Goal: Find specific page/section: Find specific page/section

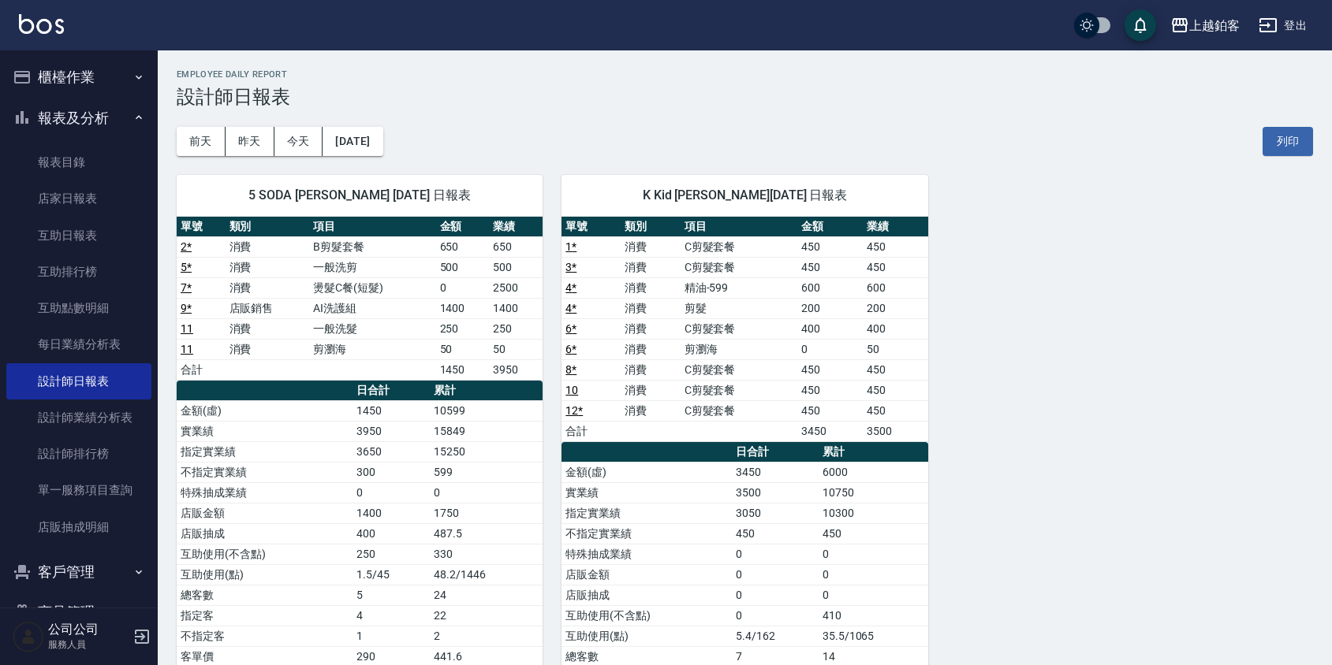
scroll to position [74, 0]
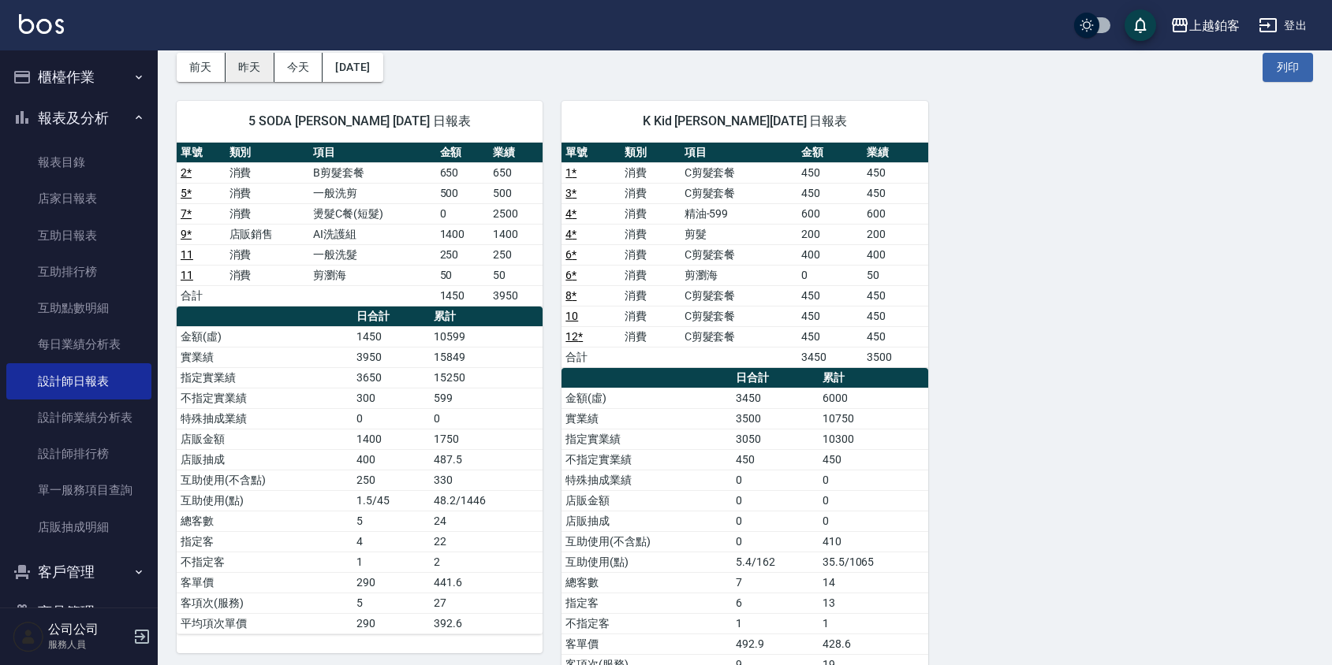
click at [264, 68] on button "昨天" at bounding box center [249, 67] width 49 height 29
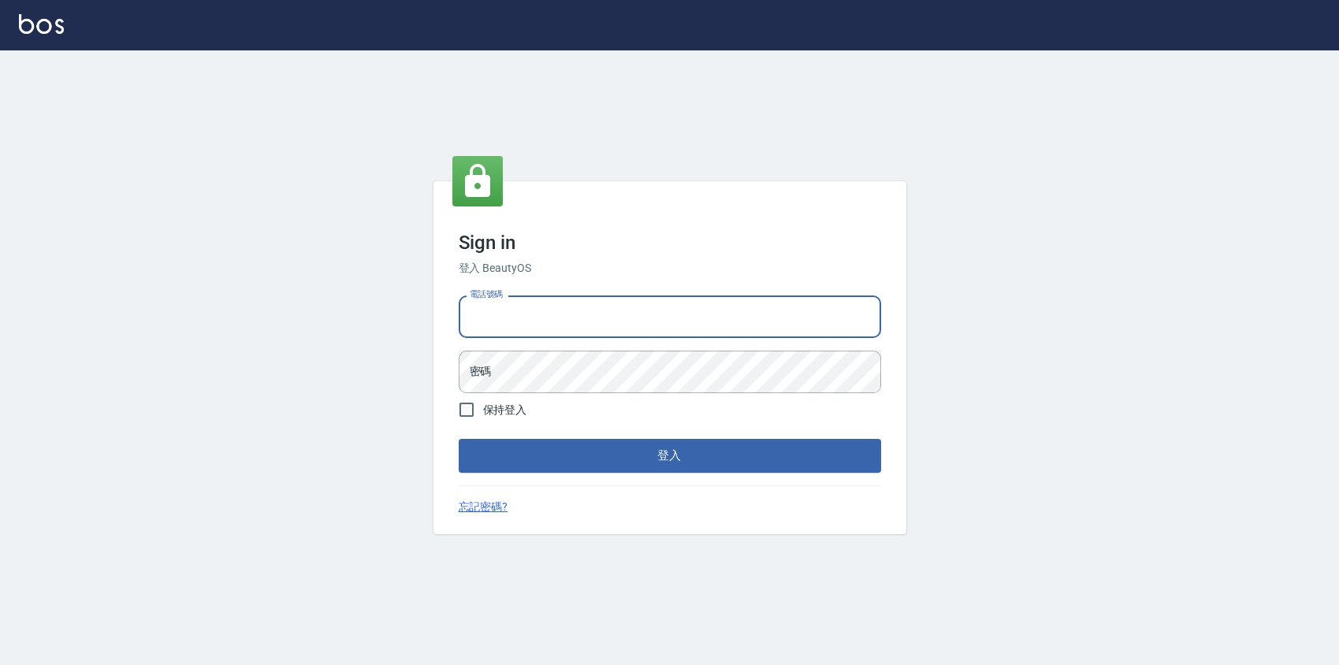
click at [490, 311] on input "電話號碼" at bounding box center [670, 317] width 423 height 43
type input "0424526080"
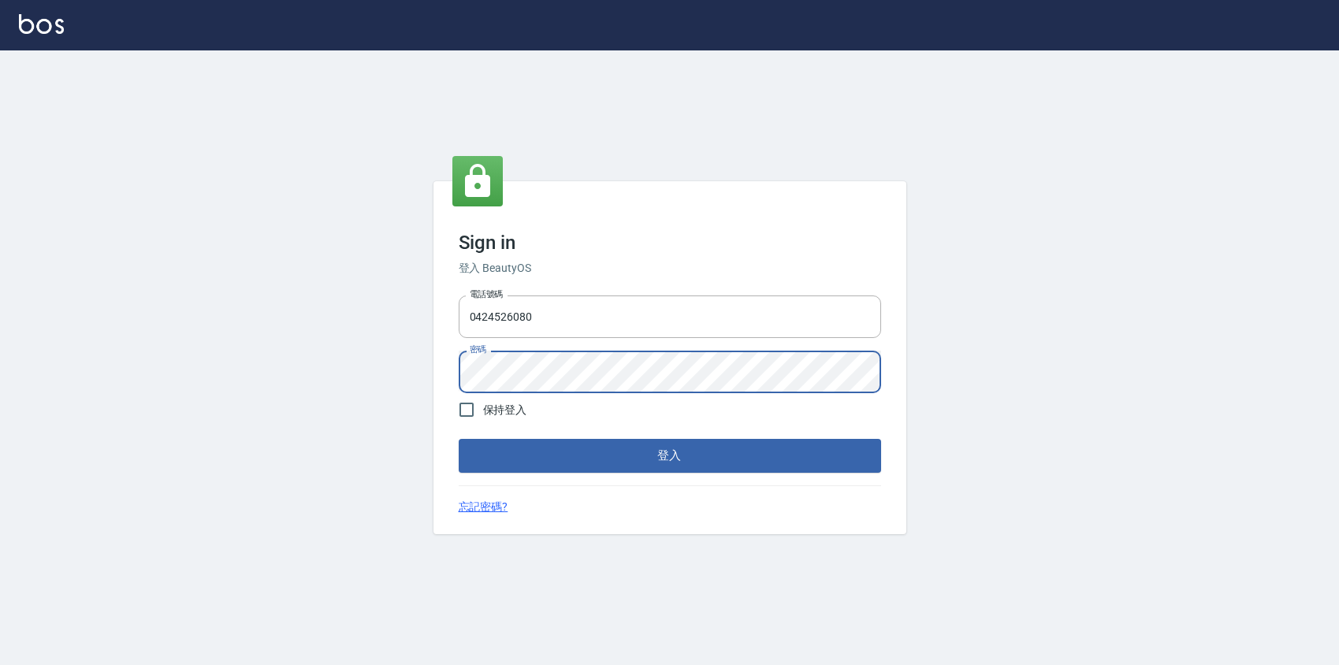
click at [459, 439] on button "登入" at bounding box center [670, 455] width 423 height 33
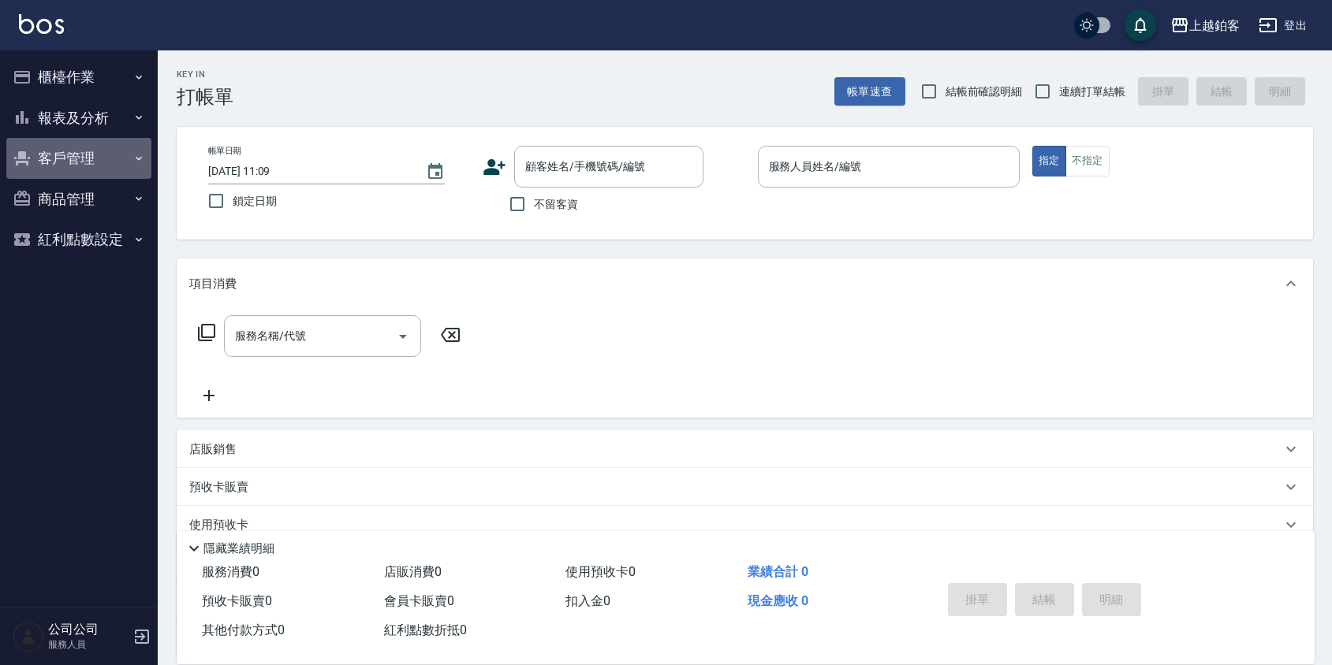
click at [66, 168] on button "客戶管理" at bounding box center [78, 158] width 145 height 41
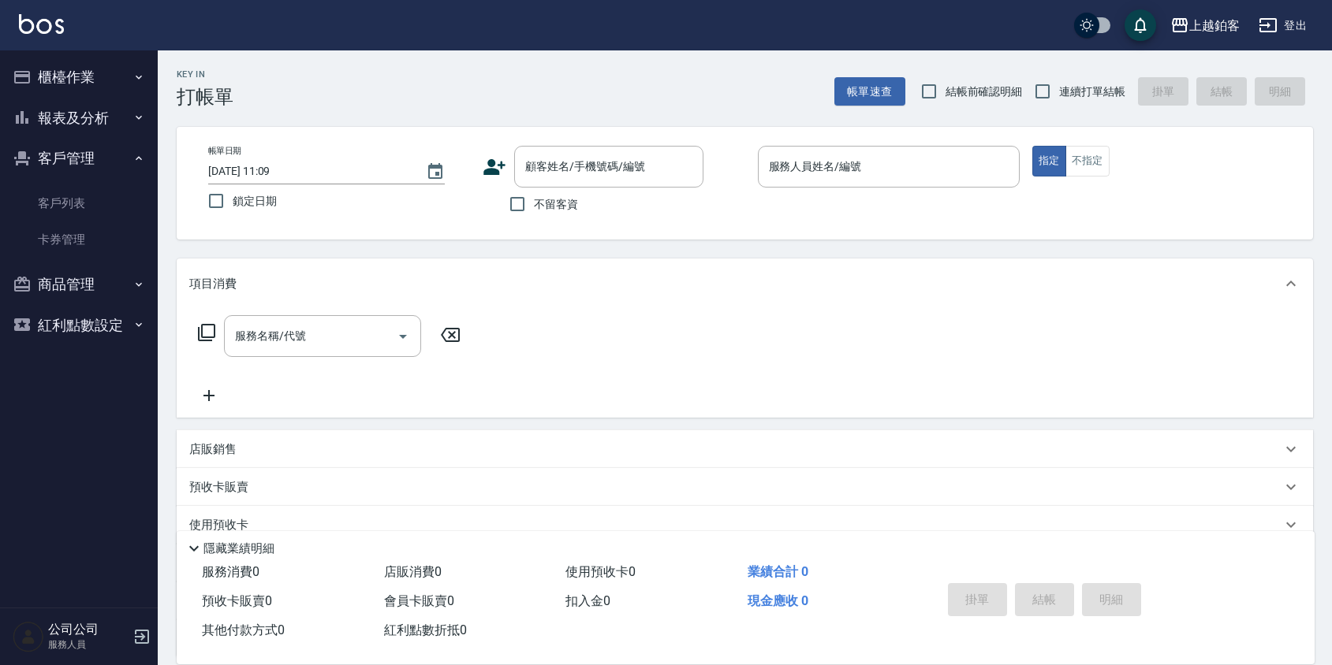
click at [102, 129] on button "報表及分析" at bounding box center [78, 118] width 145 height 41
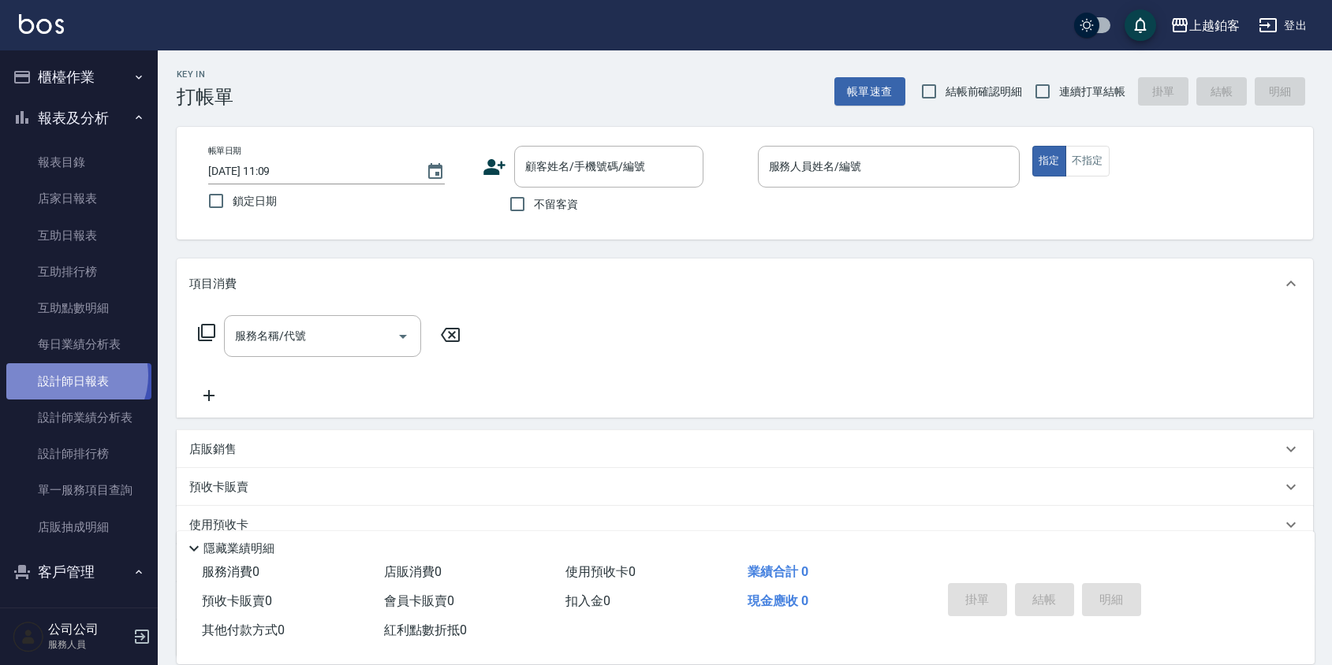
click at [74, 375] on link "設計師日報表" at bounding box center [78, 381] width 145 height 36
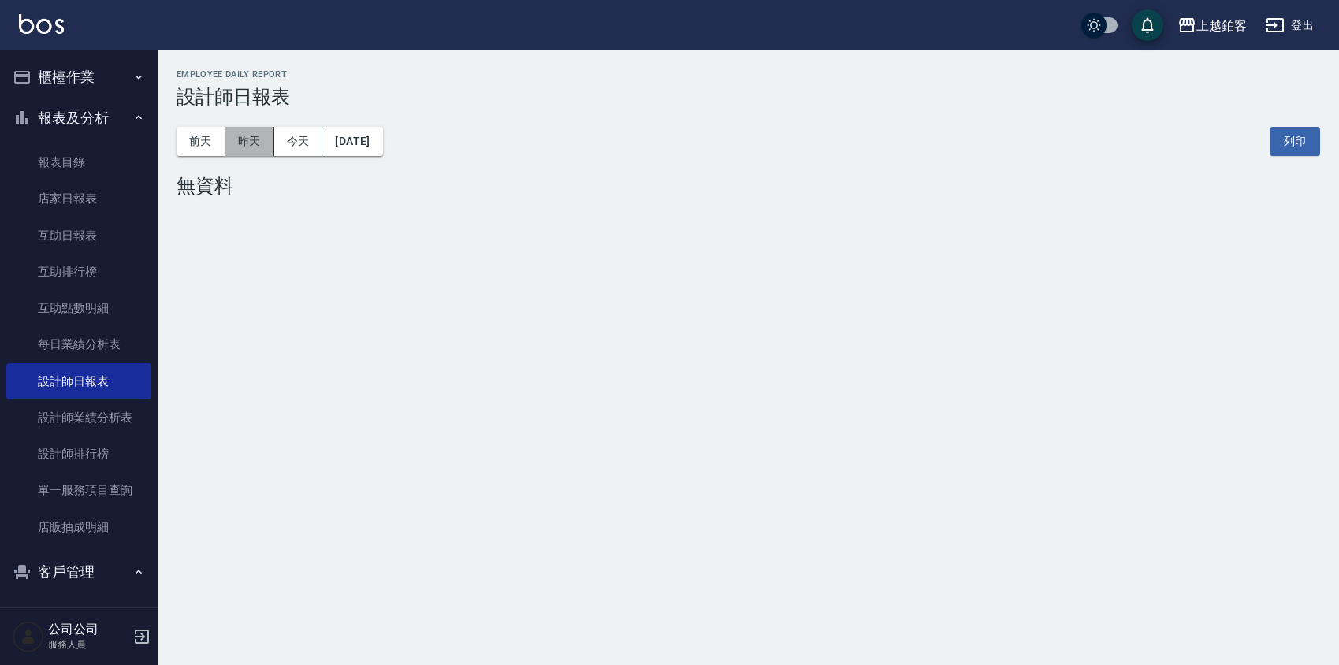
click at [261, 149] on button "昨天" at bounding box center [249, 141] width 49 height 29
